Goal: Task Accomplishment & Management: Use online tool/utility

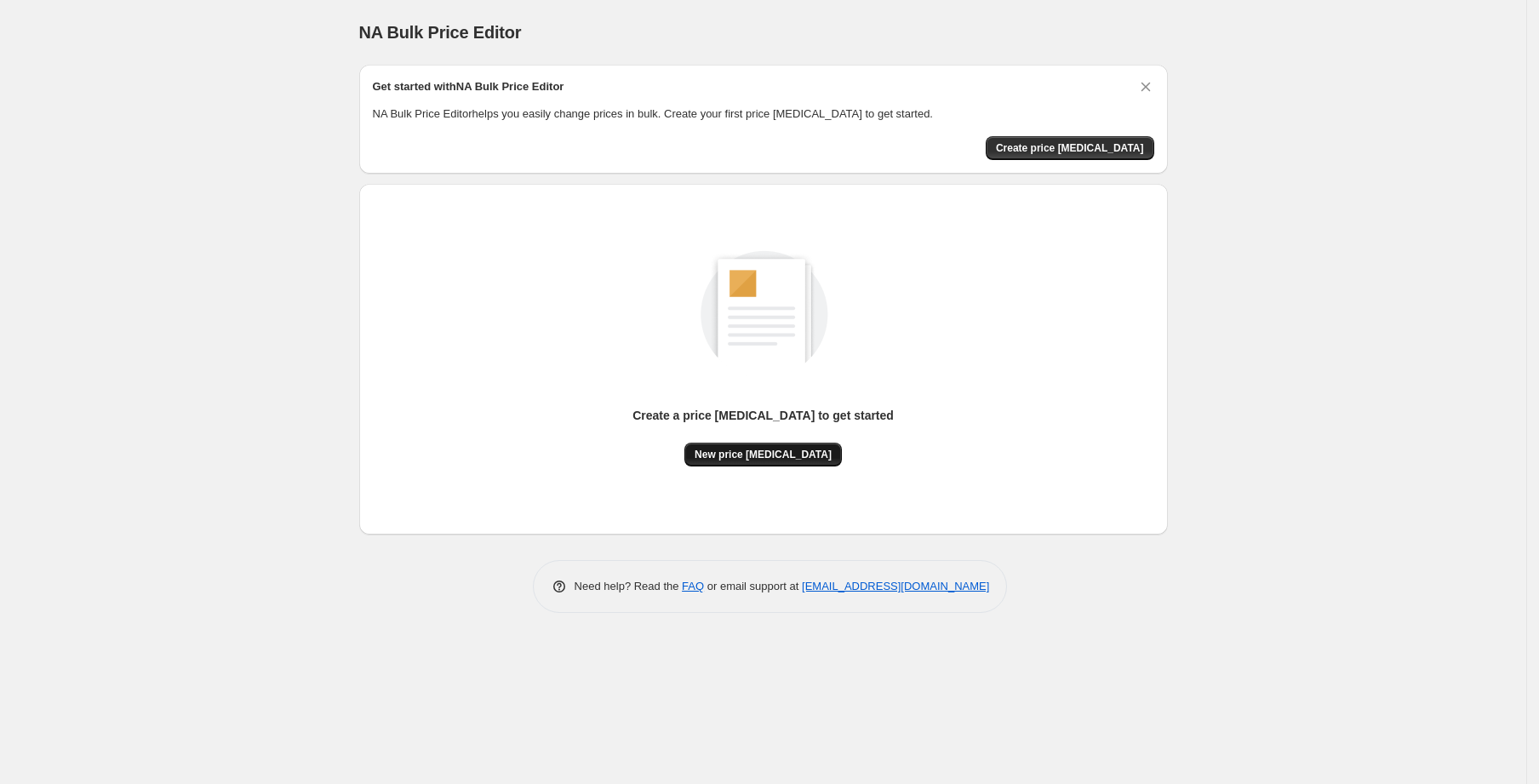
click at [752, 462] on button "New price [MEDICAL_DATA]" at bounding box center [763, 454] width 157 height 24
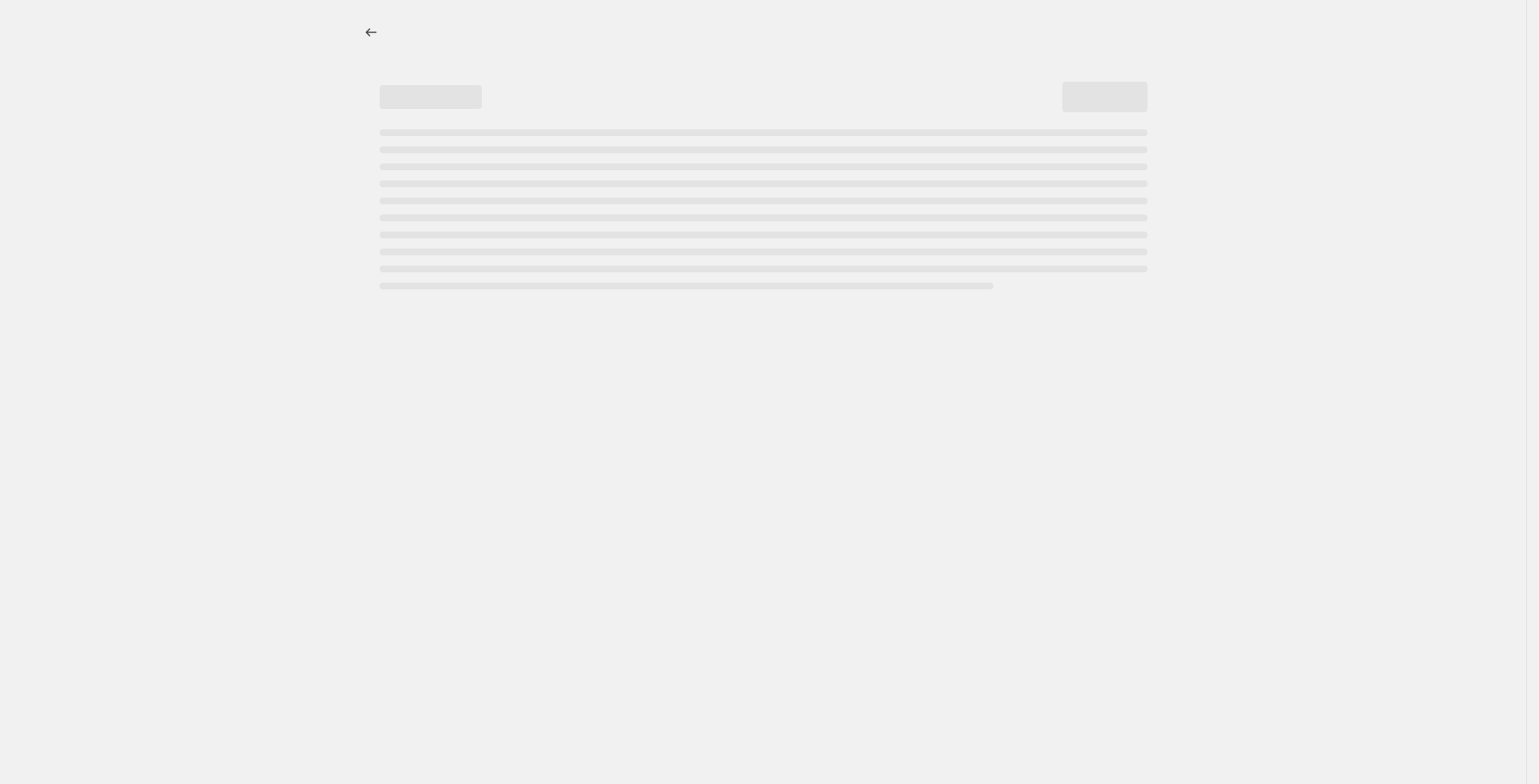
select select "percentage"
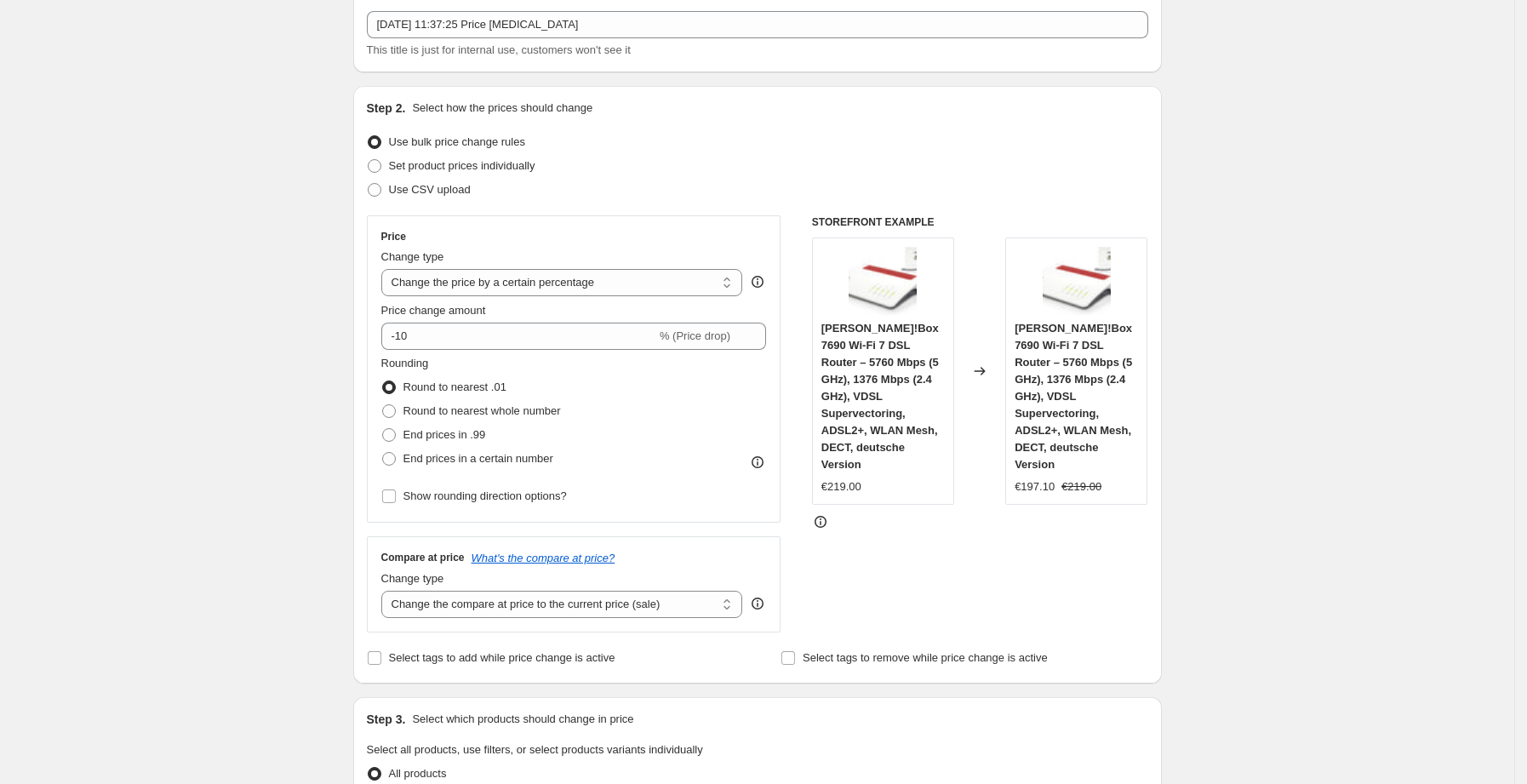
scroll to position [107, 0]
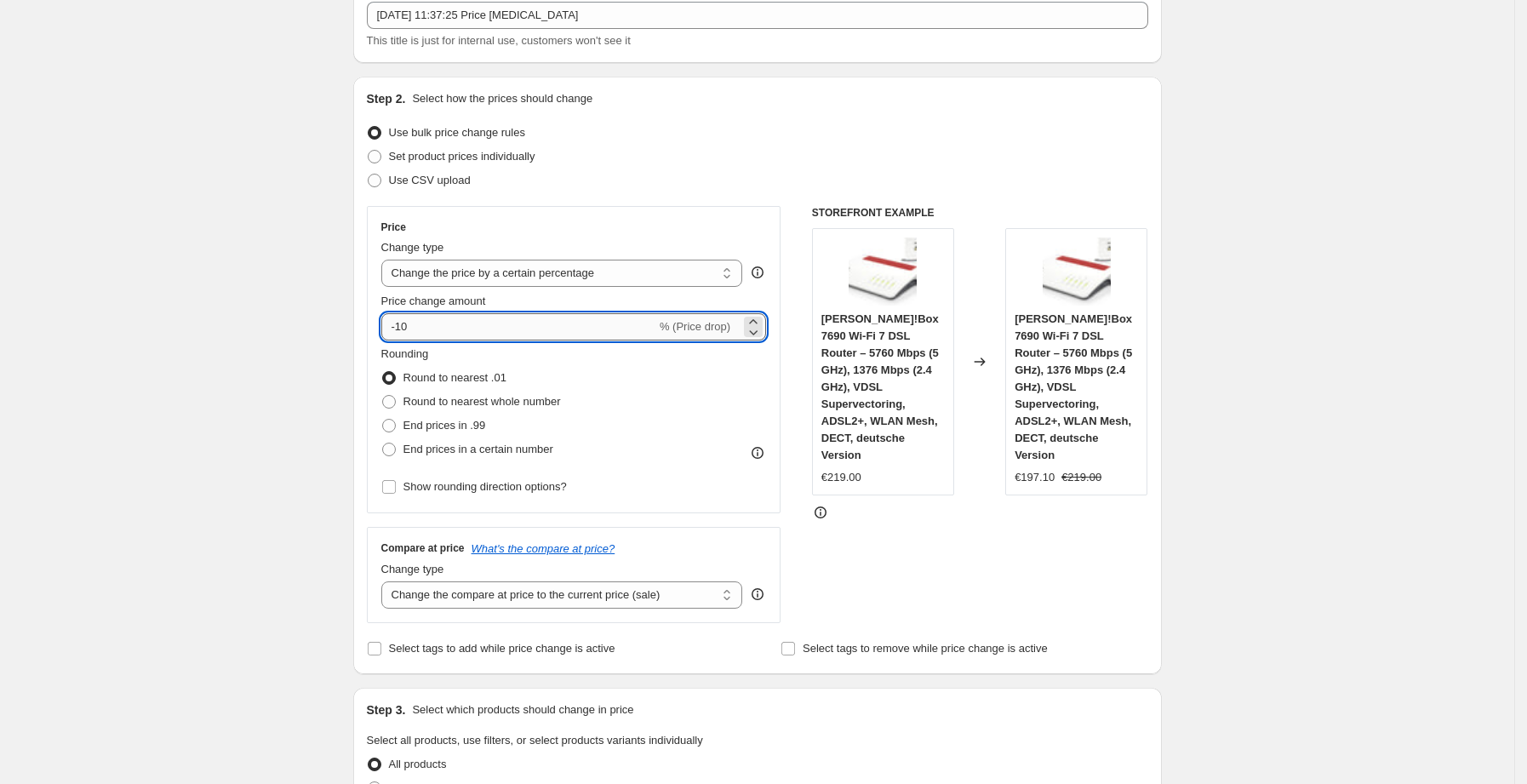
click at [550, 321] on input "-10" at bounding box center [519, 327] width 275 height 28
type input "-1"
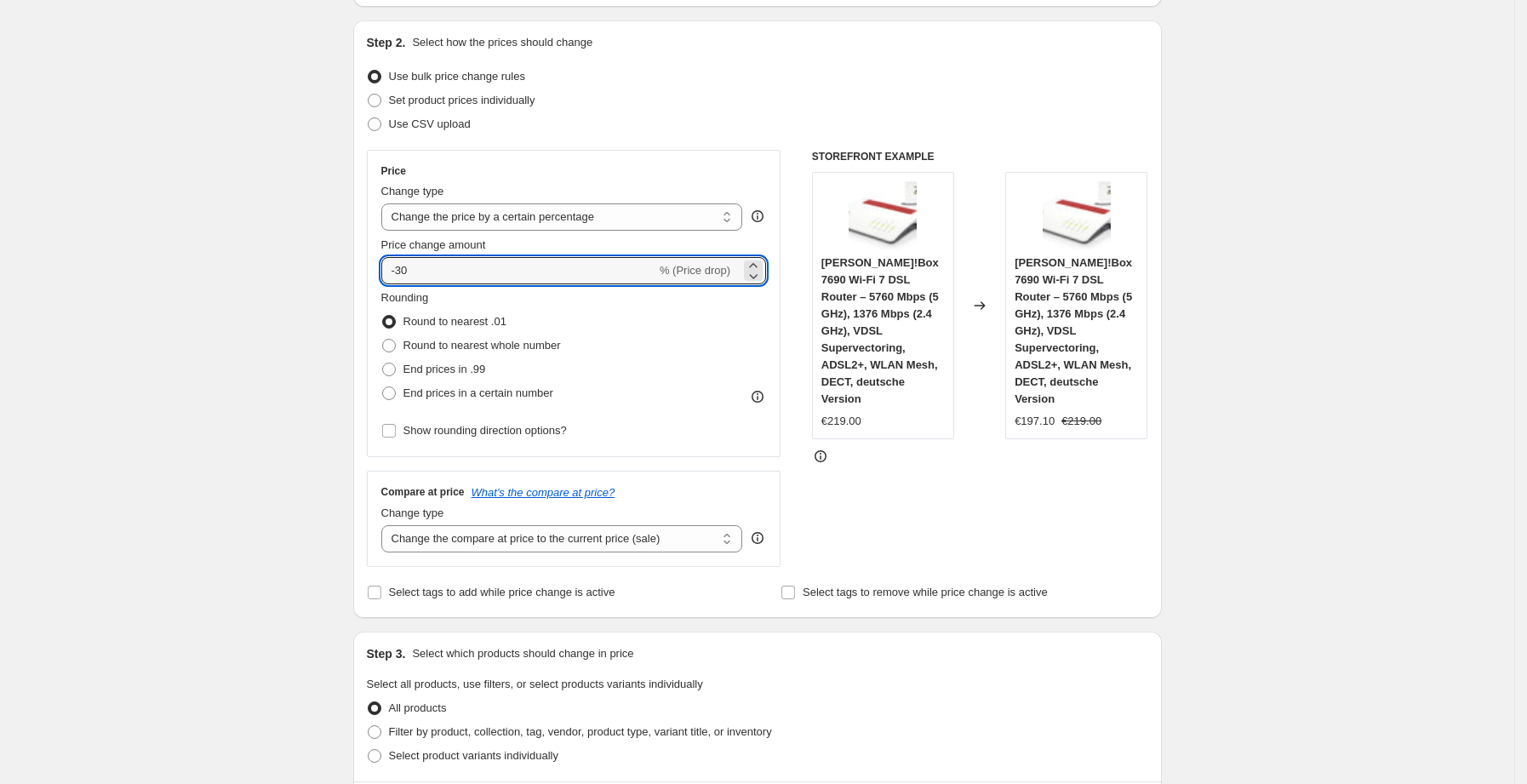
type input "-30"
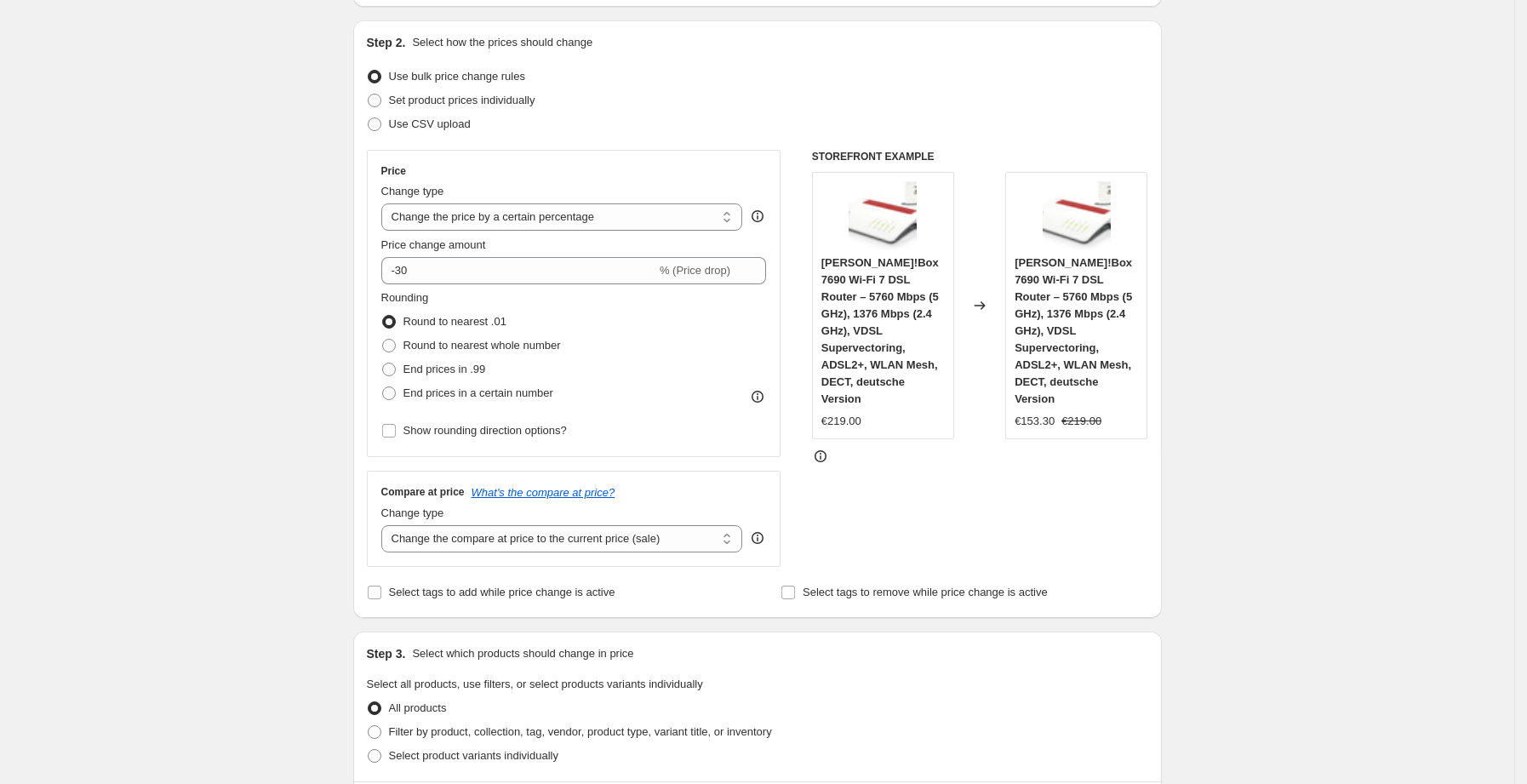
click at [937, 547] on div "STOREFRONT EXAMPLE FRITZ!Box 7690 Wi-Fi 7 DSL Router – 5760 Mbps (5 GHz), 1376 …" at bounding box center [980, 359] width 337 height 417
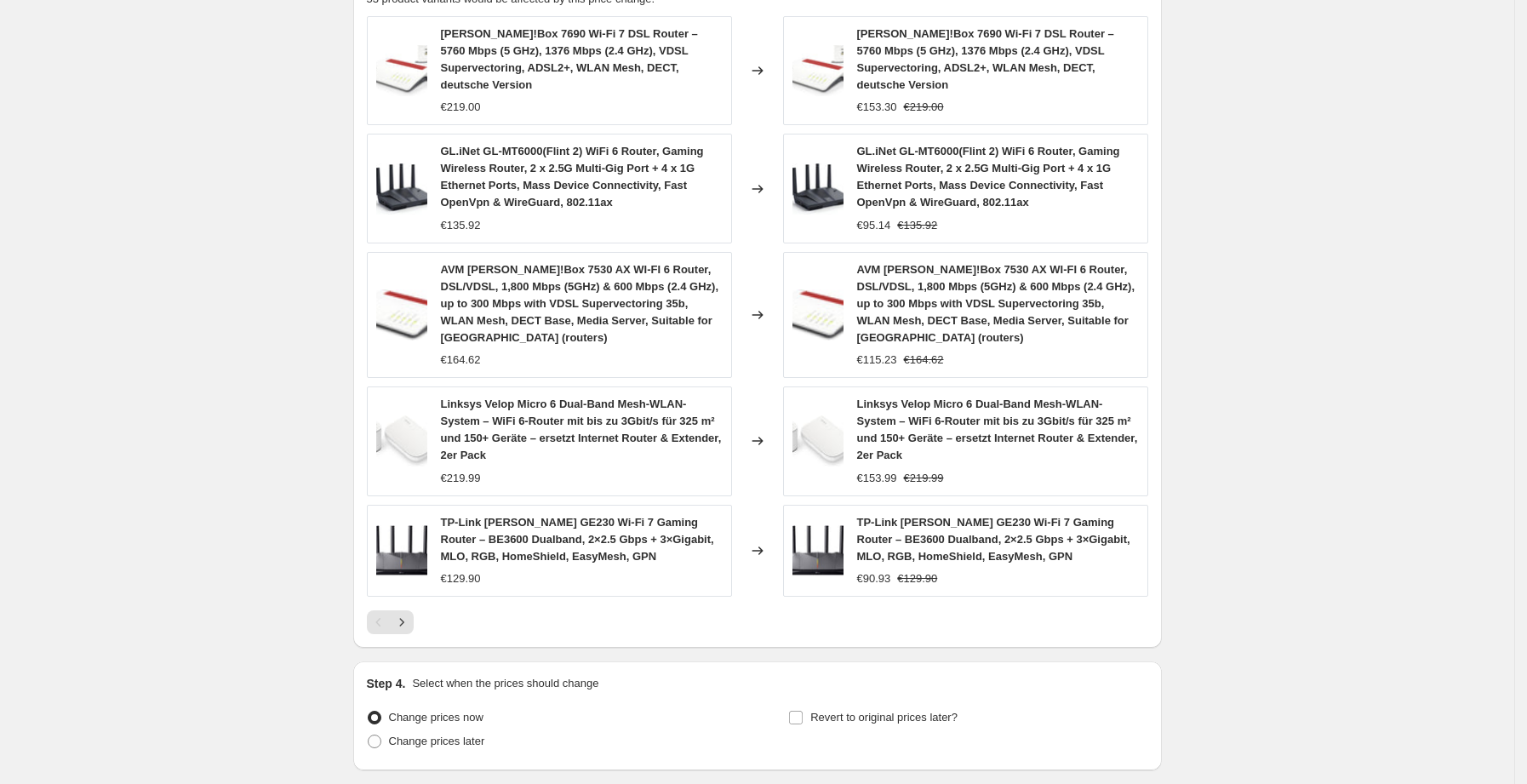
scroll to position [1098, 0]
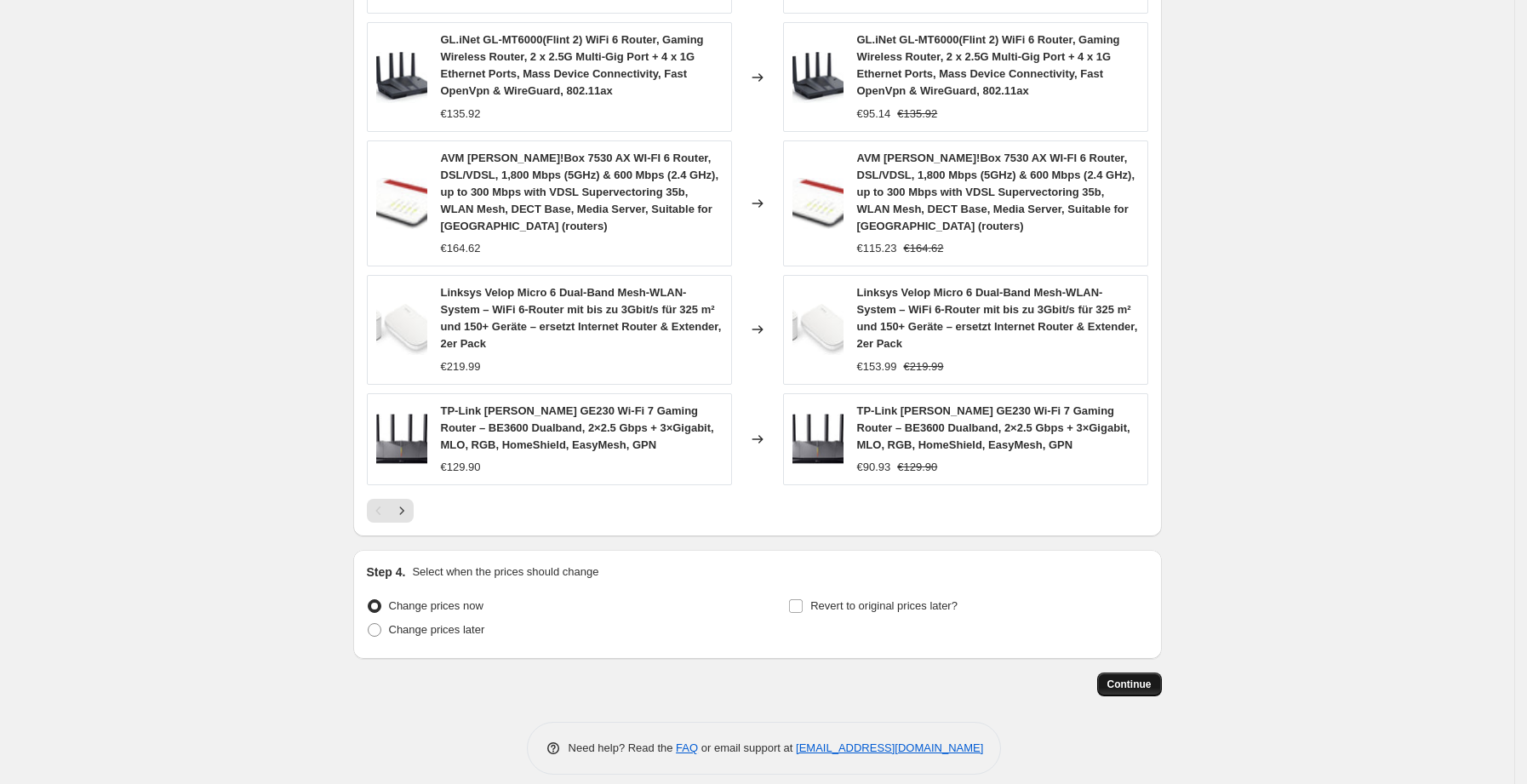
click at [1144, 677] on span "Continue" at bounding box center [1130, 684] width 44 height 13
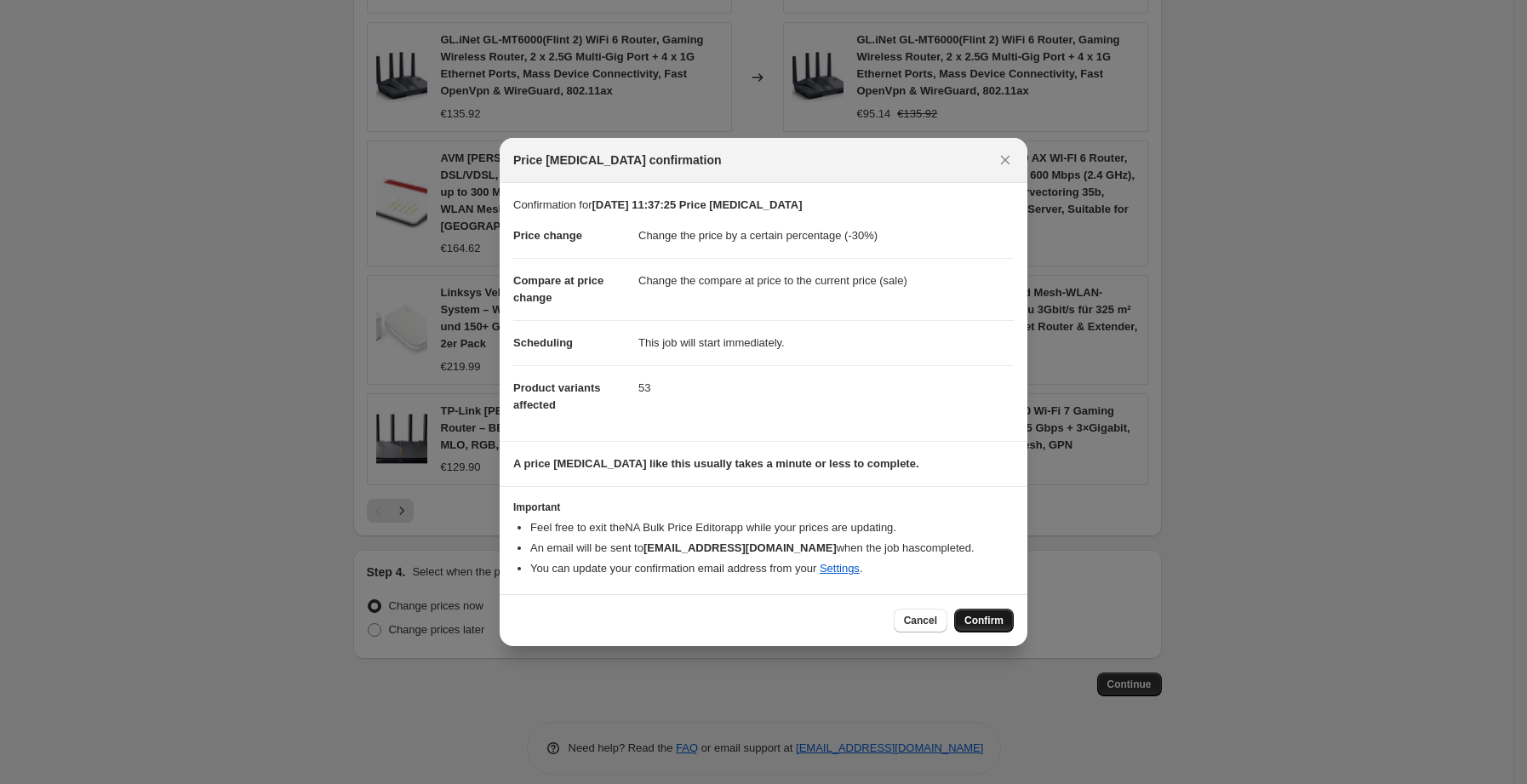
click at [987, 615] on span "Confirm" at bounding box center [984, 620] width 39 height 13
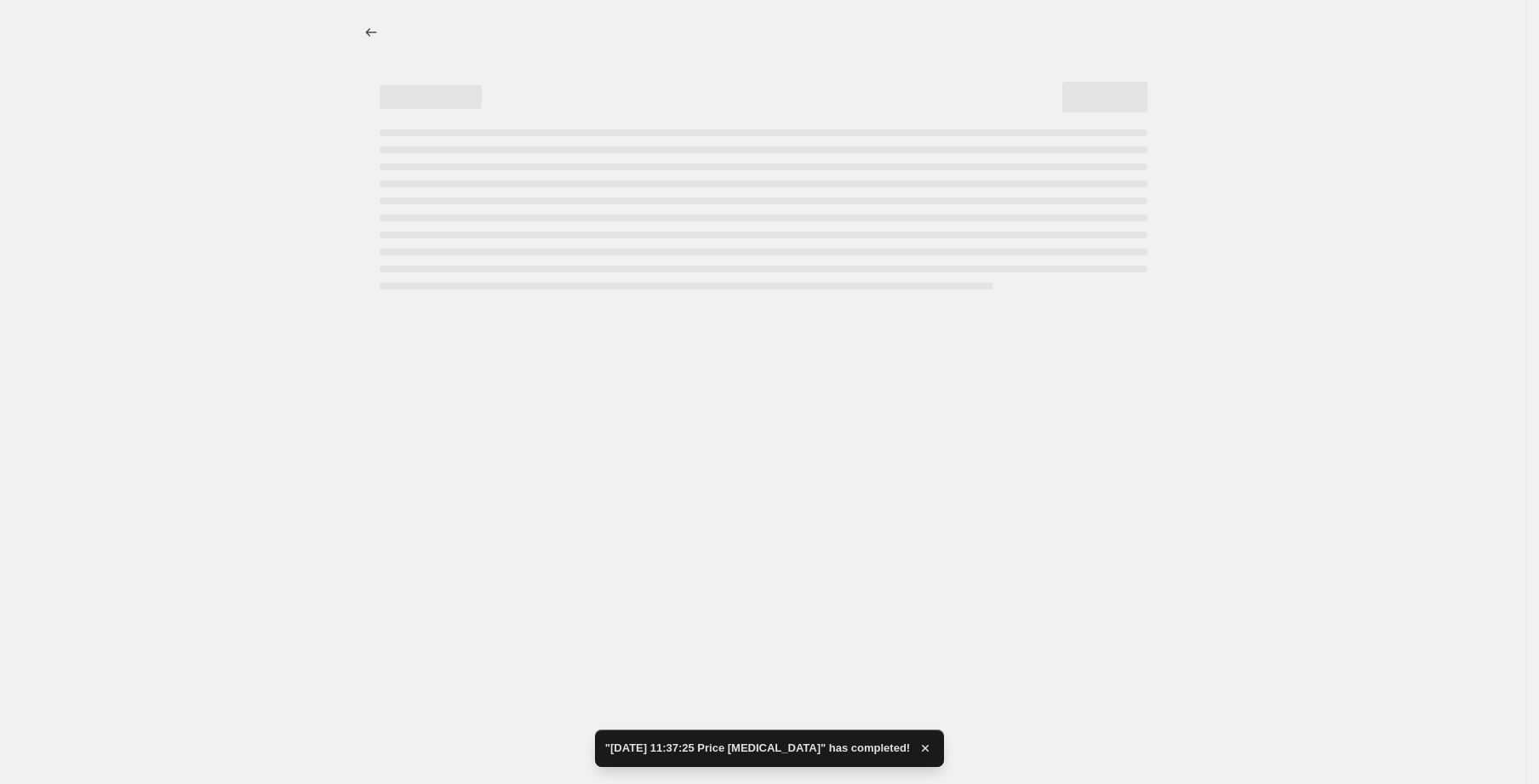
select select "percentage"
